Goal: Information Seeking & Learning: Check status

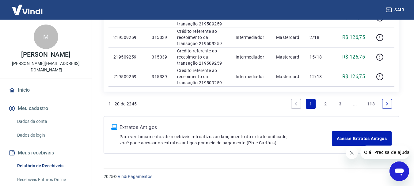
scroll to position [491, 0]
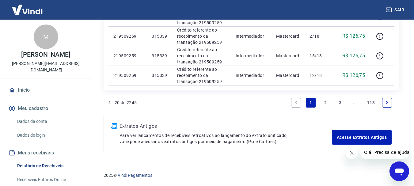
click at [326, 106] on link "2" at bounding box center [325, 103] width 10 height 10
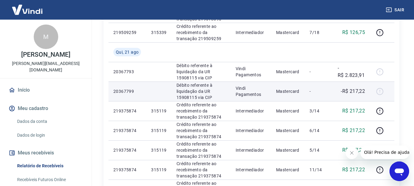
scroll to position [368, 0]
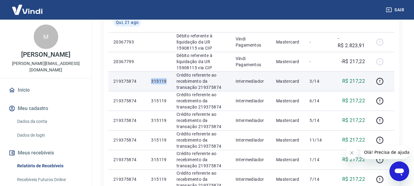
drag, startPoint x: 151, startPoint y: 82, endPoint x: 167, endPoint y: 83, distance: 15.9
click at [167, 83] on td "315119" at bounding box center [158, 81] width 25 height 20
copy p "315119"
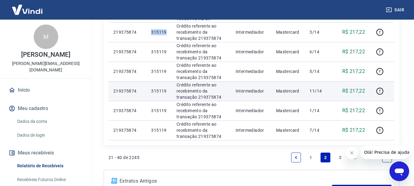
scroll to position [429, 0]
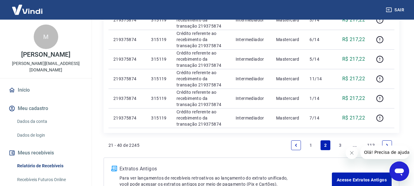
click at [341, 144] on link "3" at bounding box center [340, 145] width 10 height 10
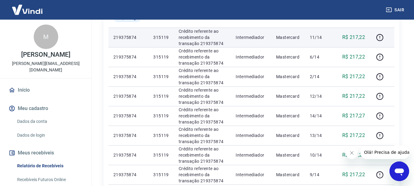
scroll to position [123, 0]
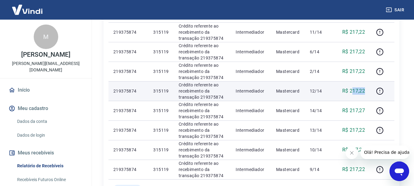
drag, startPoint x: 351, startPoint y: 89, endPoint x: 365, endPoint y: 93, distance: 14.8
click at [365, 93] on td "R$ 217,22" at bounding box center [351, 91] width 37 height 20
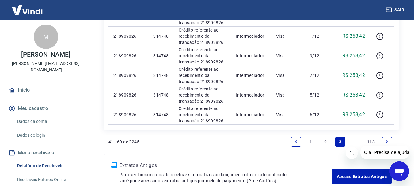
scroll to position [491, 0]
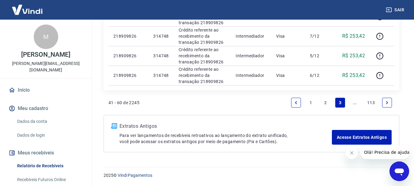
click at [326, 103] on link "2" at bounding box center [325, 103] width 10 height 10
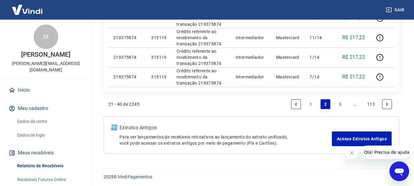
scroll to position [471, 0]
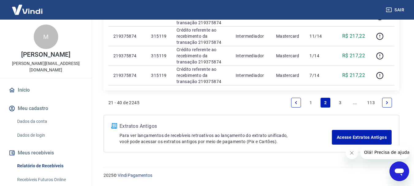
drag, startPoint x: 308, startPoint y: 101, endPoint x: 145, endPoint y: 185, distance: 182.7
click at [308, 101] on link "1" at bounding box center [311, 103] width 10 height 10
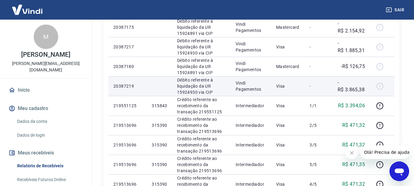
scroll to position [276, 0]
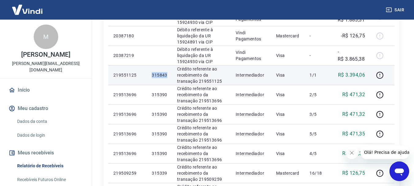
drag, startPoint x: 149, startPoint y: 77, endPoint x: 168, endPoint y: 77, distance: 19.0
click at [168, 77] on td "315843" at bounding box center [159, 75] width 25 height 20
copy p "315843"
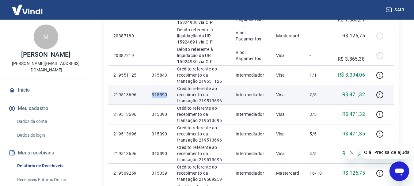
drag, startPoint x: 160, startPoint y: 95, endPoint x: 169, endPoint y: 96, distance: 9.5
click at [169, 96] on td "315390" at bounding box center [159, 95] width 25 height 20
copy p "315390"
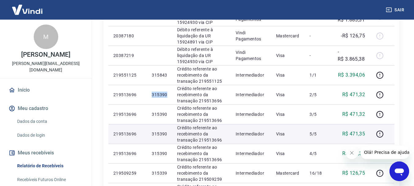
scroll to position [306, 0]
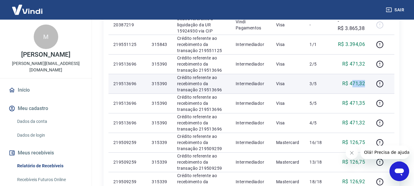
drag, startPoint x: 352, startPoint y: 81, endPoint x: 364, endPoint y: 82, distance: 12.0
click at [364, 82] on p "R$ 471,32" at bounding box center [353, 83] width 23 height 7
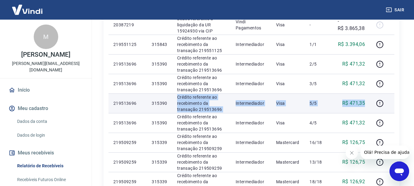
drag, startPoint x: 170, startPoint y: 101, endPoint x: 364, endPoint y: 103, distance: 194.2
click at [364, 103] on tr "219513696 315390 Crédito referente ao recebimento da transação 219513696 Interm…" at bounding box center [251, 103] width 286 height 20
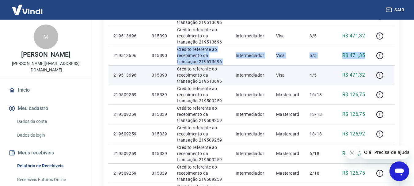
scroll to position [368, 0]
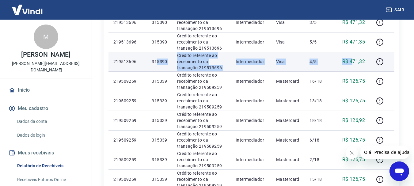
drag, startPoint x: 156, startPoint y: 60, endPoint x: 354, endPoint y: 55, distance: 198.5
click at [354, 55] on tr "219513696 315390 Crédito referente ao recebimento da transação 219513696 Interm…" at bounding box center [251, 62] width 286 height 20
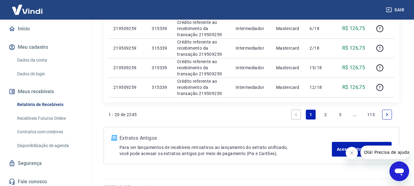
scroll to position [490, 0]
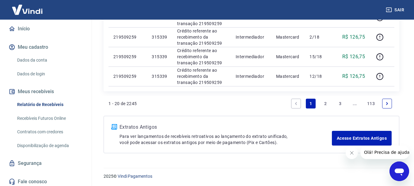
click at [324, 105] on link "2" at bounding box center [325, 104] width 10 height 10
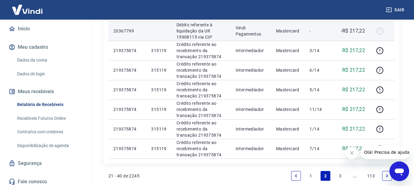
scroll to position [429, 0]
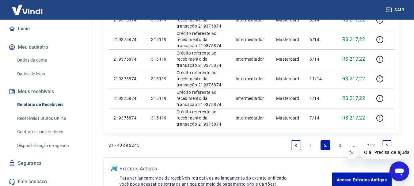
click at [310, 147] on link "1" at bounding box center [311, 145] width 10 height 10
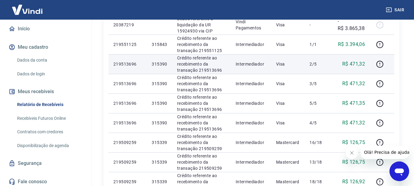
scroll to position [337, 0]
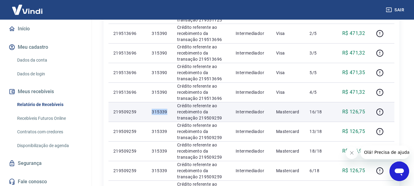
drag, startPoint x: 150, startPoint y: 110, endPoint x: 169, endPoint y: 112, distance: 18.6
click at [169, 112] on td "315339" at bounding box center [159, 112] width 25 height 20
copy p "315339"
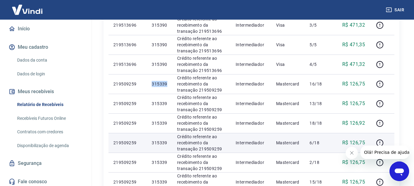
scroll to position [398, 0]
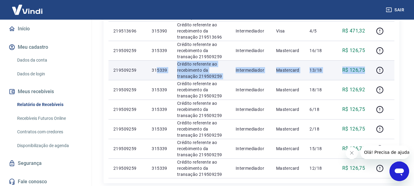
drag, startPoint x: 156, startPoint y: 69, endPoint x: 366, endPoint y: 68, distance: 210.4
click at [366, 68] on tr "219509259 315339 Crédito referente ao recebimento da transação 219509259 Interm…" at bounding box center [251, 70] width 286 height 20
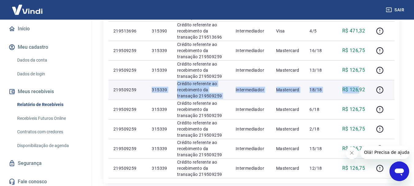
drag, startPoint x: 150, startPoint y: 92, endPoint x: 360, endPoint y: 92, distance: 210.4
click at [360, 92] on tr "219509259 315339 Crédito referente ao recebimento da transação 219509259 Interm…" at bounding box center [251, 90] width 286 height 20
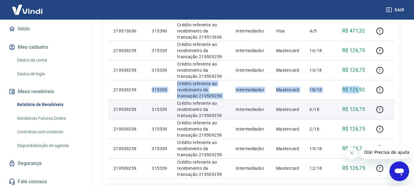
scroll to position [429, 0]
